Goal: Participate in discussion: Participate in discussion

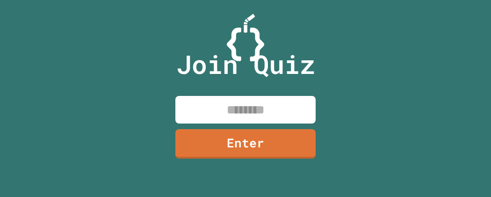
click at [226, 116] on input at bounding box center [245, 110] width 140 height 28
type input "********"
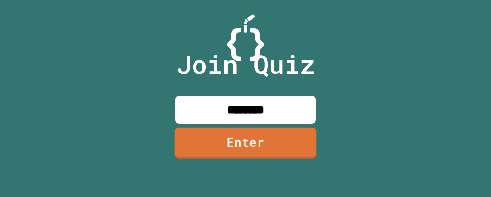
click at [235, 143] on link "Enter" at bounding box center [246, 143] width 142 height 31
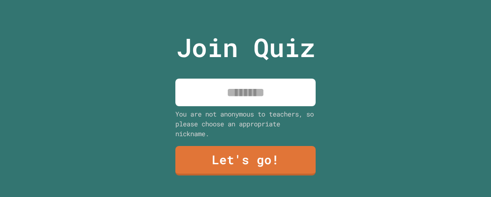
click at [267, 92] on input at bounding box center [245, 92] width 140 height 28
type input "******"
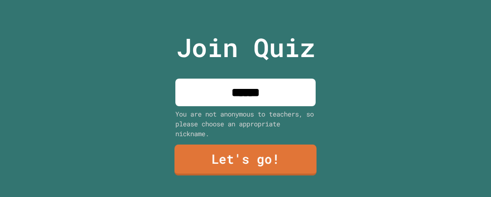
click at [231, 159] on link "Let's go!" at bounding box center [245, 159] width 142 height 31
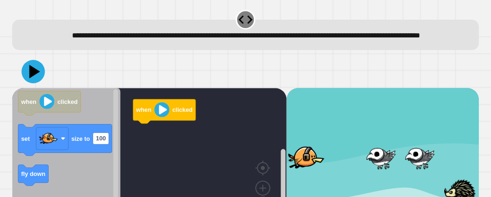
scroll to position [4, 0]
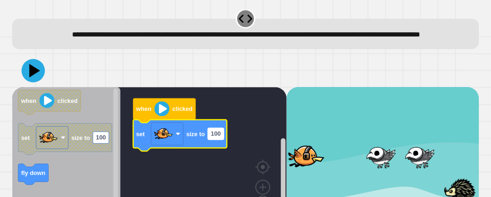
click at [217, 137] on text "100" at bounding box center [216, 133] width 10 height 7
click at [200, 164] on rect "Blockly Workspace" at bounding box center [149, 157] width 274 height 140
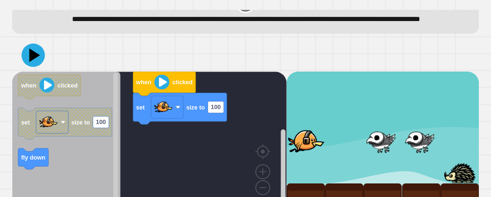
scroll to position [48, 0]
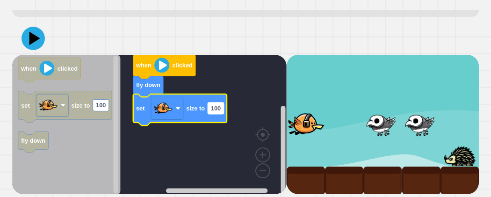
click at [220, 107] on text "100" at bounding box center [216, 108] width 10 height 7
type input "***"
click at [39, 36] on icon at bounding box center [33, 38] width 24 height 24
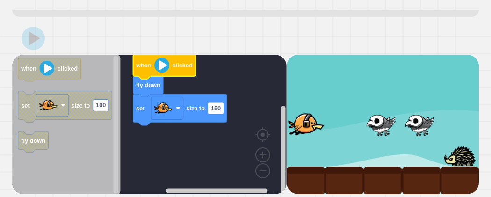
click at [161, 66] on image "Blockly Workspace" at bounding box center [161, 64] width 15 height 15
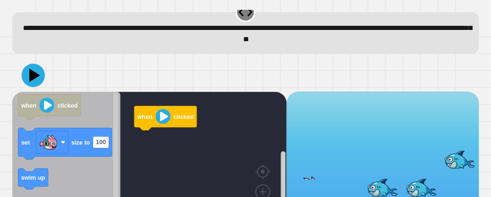
scroll to position [14, 0]
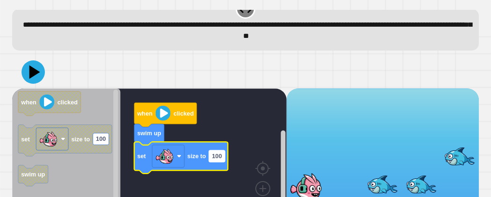
click at [221, 156] on text "100" at bounding box center [217, 155] width 10 height 7
type input "***"
click at [23, 70] on icon at bounding box center [32, 71] width 23 height 23
click at [162, 115] on image "Blockly Workspace" at bounding box center [163, 113] width 15 height 15
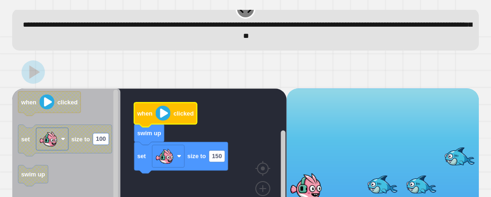
click at [162, 115] on image "Blockly Workspace" at bounding box center [163, 113] width 15 height 15
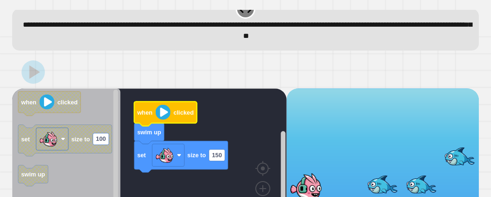
click at [166, 114] on image "Blockly Workspace" at bounding box center [163, 111] width 15 height 15
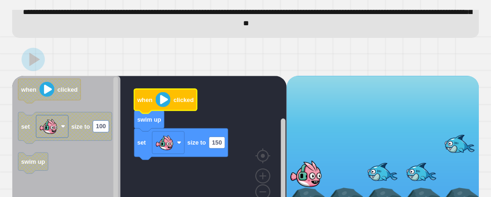
scroll to position [48, 0]
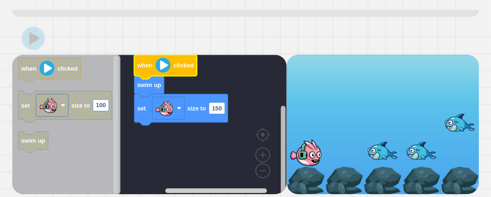
click at [280, 141] on g "Blockly Workspace" at bounding box center [282, 128] width 7 height 132
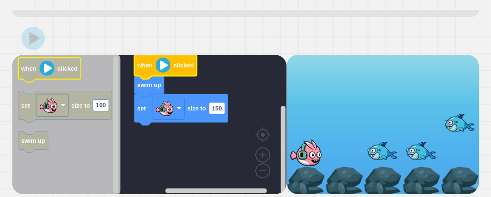
click at [43, 69] on image "Blockly Workspace" at bounding box center [47, 68] width 15 height 15
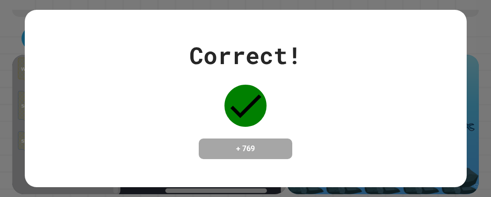
click at [470, 46] on div "Correct! + 769" at bounding box center [245, 98] width 491 height 197
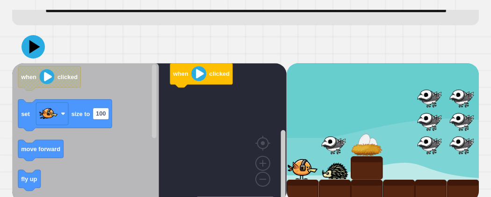
scroll to position [83, 0]
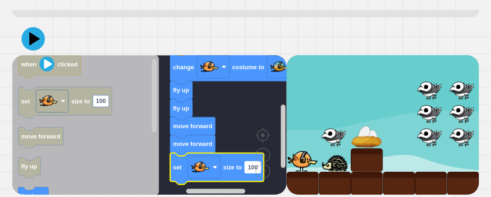
click at [248, 164] on text "100" at bounding box center [253, 166] width 10 height 7
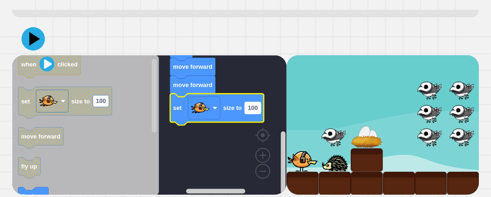
click at [252, 103] on rect "Blockly Workspace" at bounding box center [253, 108] width 16 height 12
type input "**"
click at [27, 42] on icon at bounding box center [33, 39] width 28 height 28
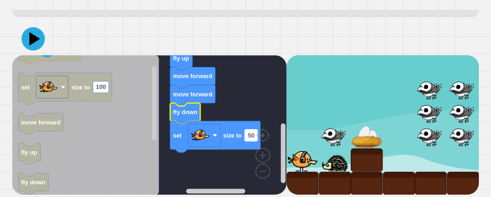
click at [250, 134] on text "50" at bounding box center [251, 134] width 7 height 7
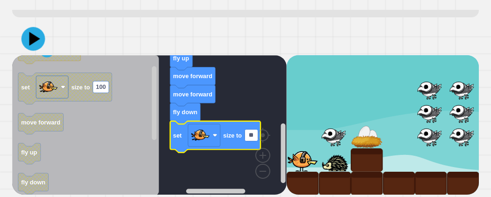
type input "**"
click at [28, 39] on icon at bounding box center [33, 39] width 24 height 24
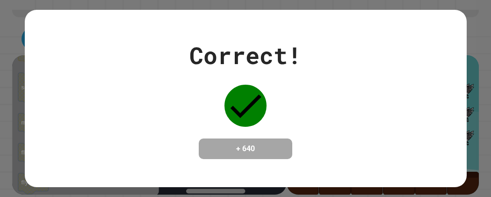
click at [380, 134] on div "Correct! + 640" at bounding box center [246, 98] width 442 height 121
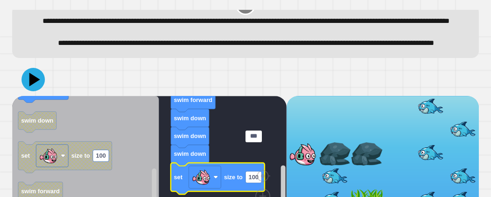
scroll to position [31, 0]
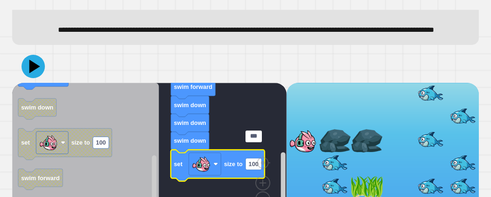
click at [254, 170] on rect "Blockly Workspace" at bounding box center [253, 164] width 16 height 12
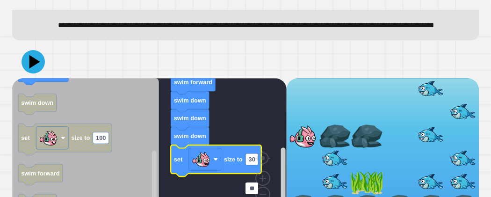
type input "**"
click at [325, 78] on div at bounding box center [245, 61] width 466 height 33
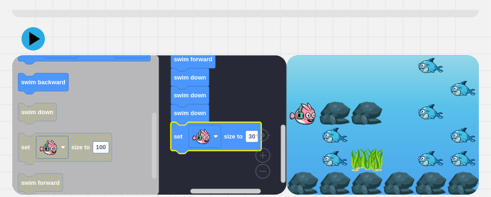
scroll to position [83, 0]
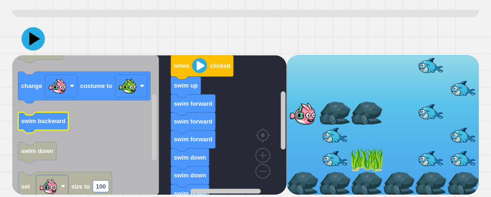
click at [69, 110] on icon "Blockly Workspace" at bounding box center [85, 125] width 147 height 140
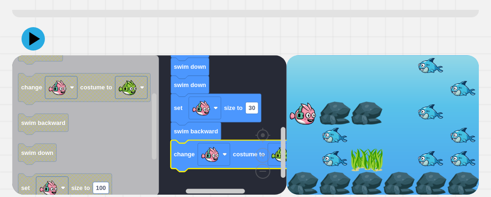
click at [40, 39] on icon at bounding box center [32, 38] width 23 height 23
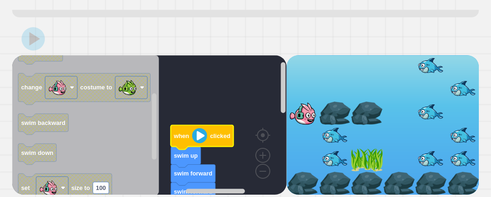
click at [203, 138] on image "Blockly Workspace" at bounding box center [199, 135] width 15 height 15
